Goal: Transaction & Acquisition: Download file/media

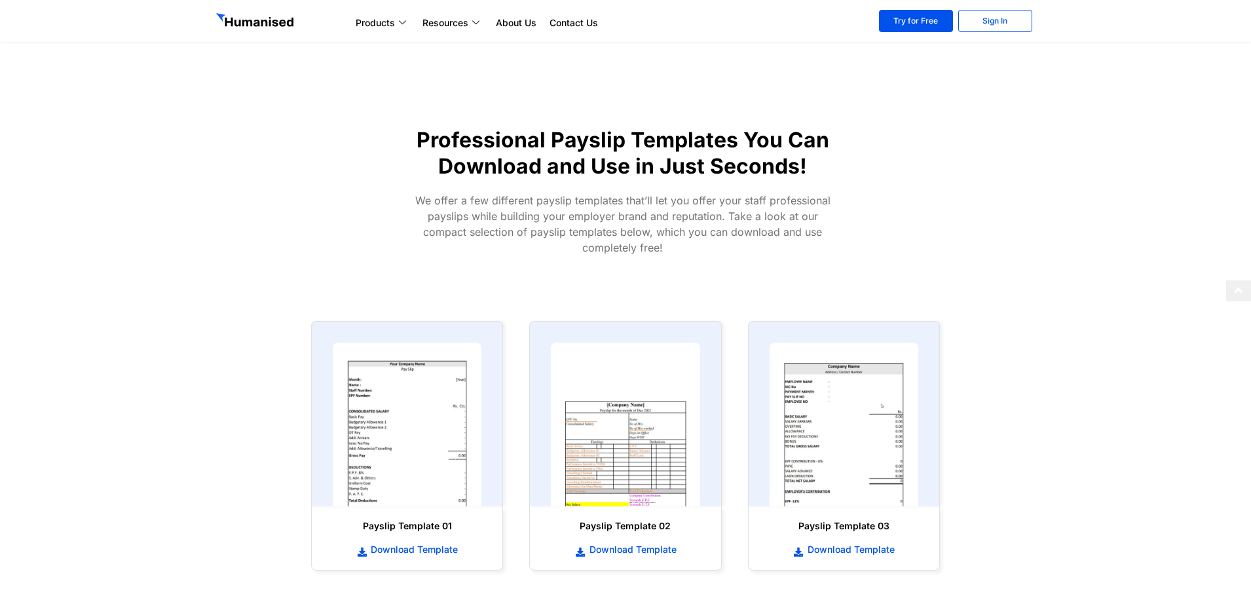
scroll to position [393, 0]
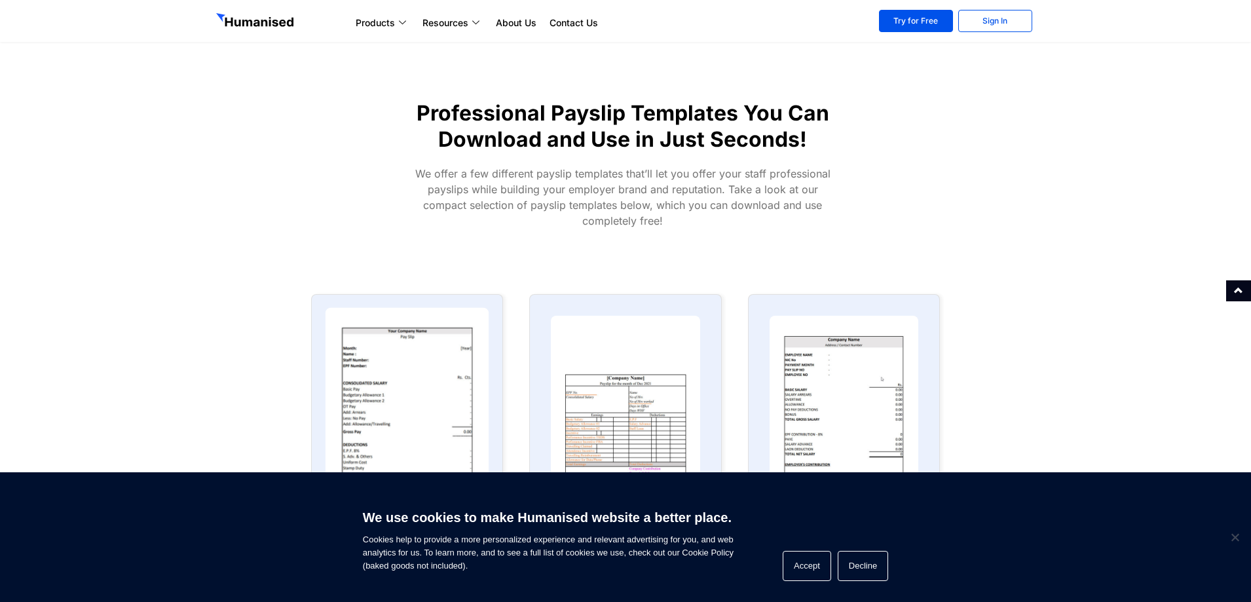
click at [415, 381] on img at bounding box center [407, 398] width 164 height 180
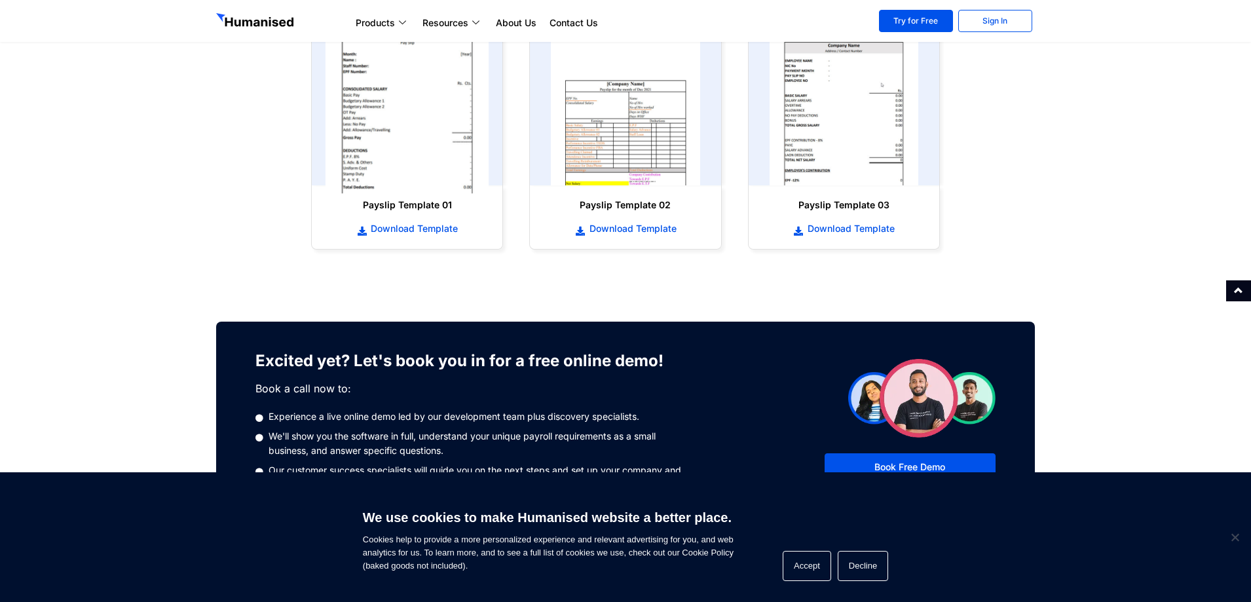
scroll to position [720, 0]
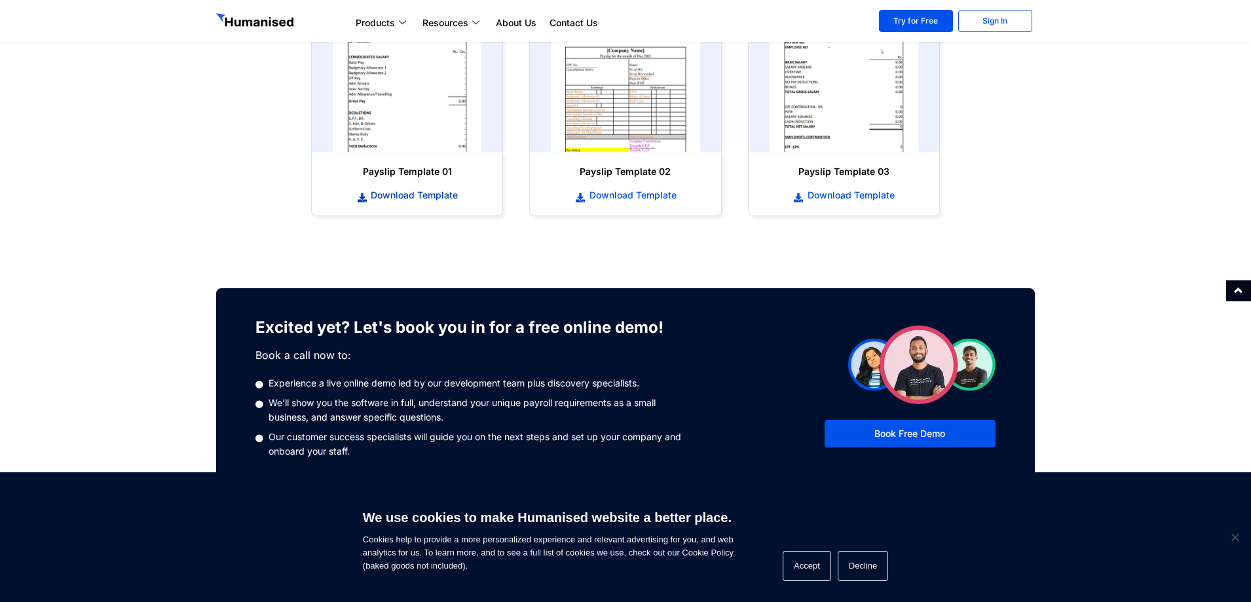
click at [389, 191] on span "Download Template" at bounding box center [412, 195] width 90 height 13
click at [628, 94] on img at bounding box center [625, 70] width 164 height 180
click at [819, 113] on img at bounding box center [843, 70] width 164 height 180
click at [828, 200] on span "Download Template" at bounding box center [849, 195] width 90 height 13
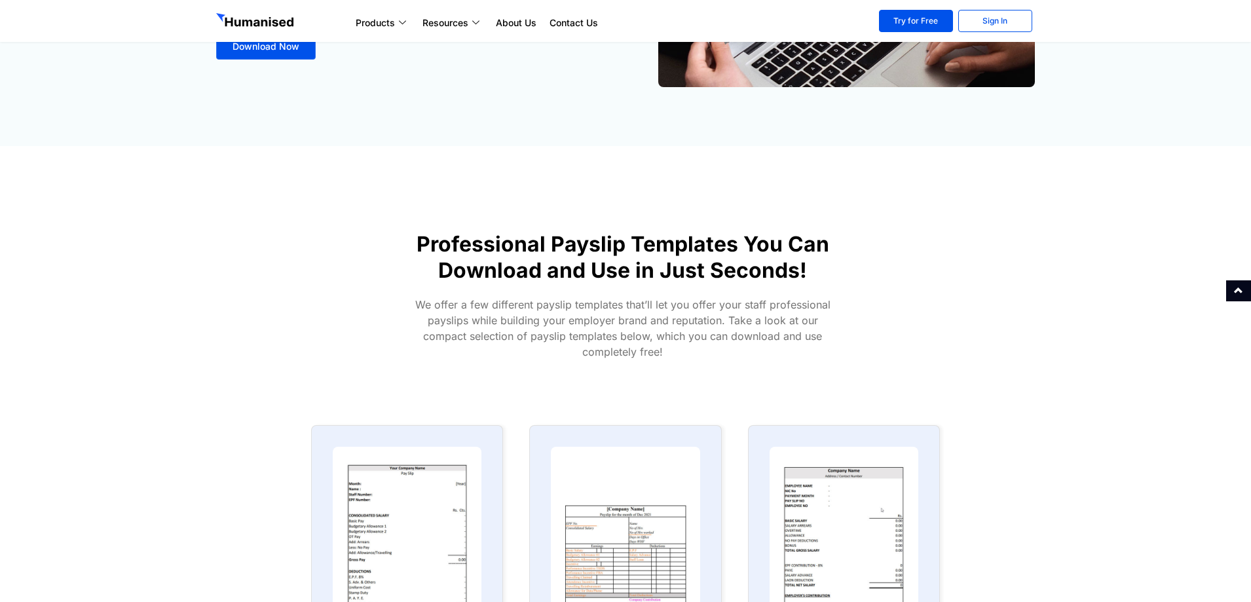
scroll to position [655, 0]
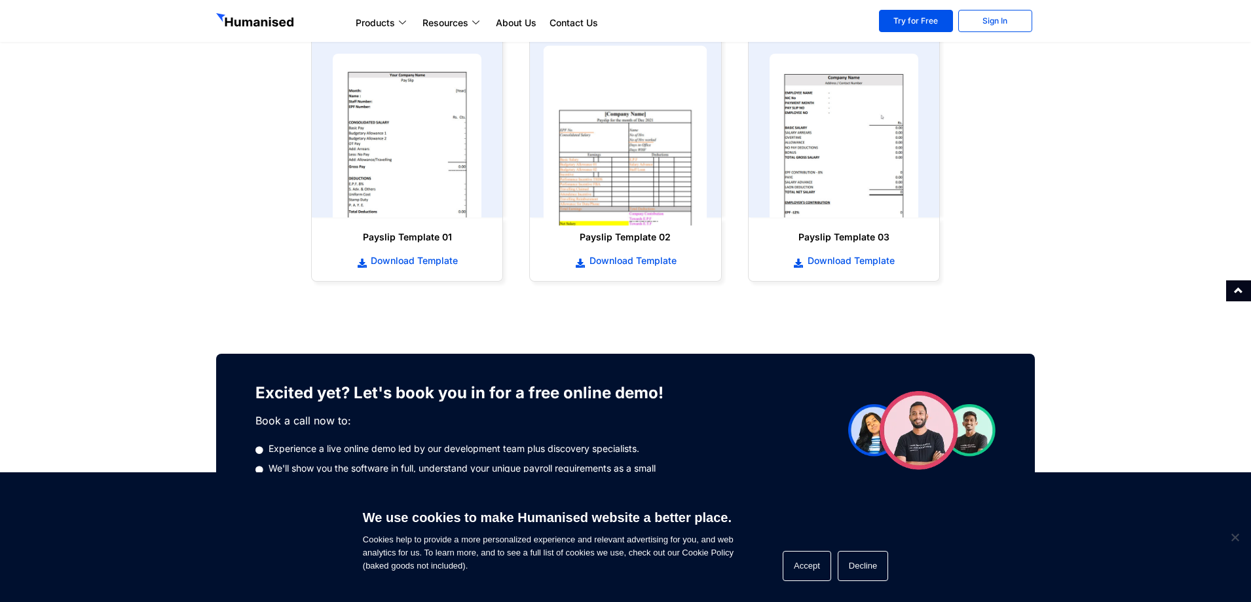
click at [598, 196] on img at bounding box center [625, 136] width 164 height 180
click at [619, 259] on span "Download Template" at bounding box center [631, 260] width 90 height 13
